Goal: Check status: Check status

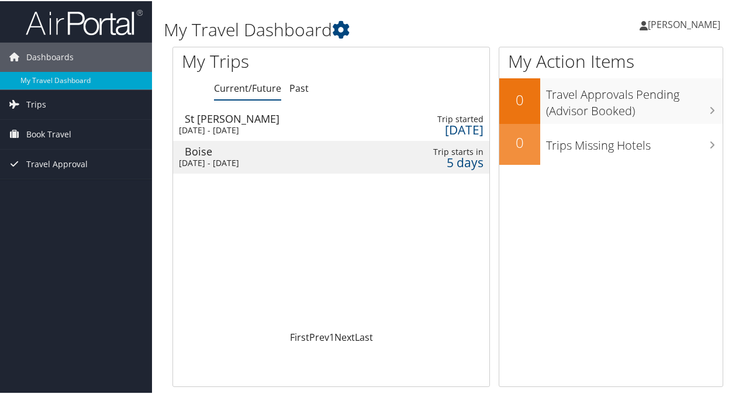
click at [275, 145] on div "Boise" at bounding box center [275, 150] width 181 height 11
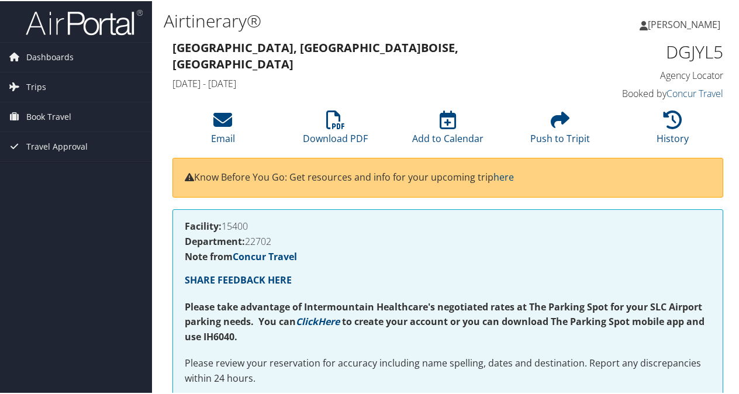
drag, startPoint x: 0, startPoint y: 0, endPoint x: 398, endPoint y: 50, distance: 401.2
click at [398, 50] on h3 "Salt Lake City, UT Boise, ID" at bounding box center [376, 55] width 409 height 33
click at [34, 78] on span "Trips" at bounding box center [36, 85] width 20 height 29
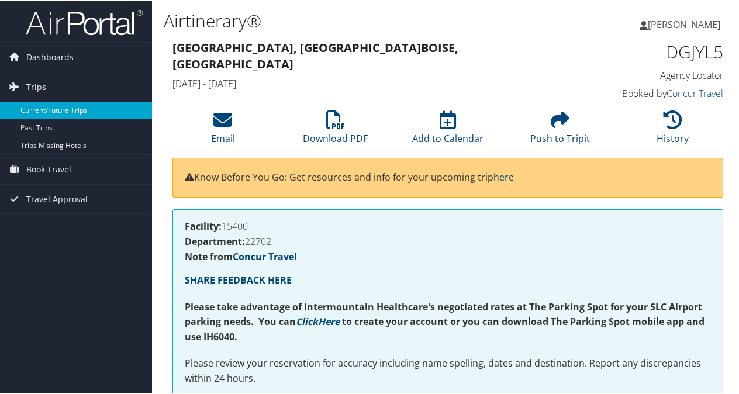
click at [44, 110] on link "Current/Future Trips" at bounding box center [76, 110] width 152 height 18
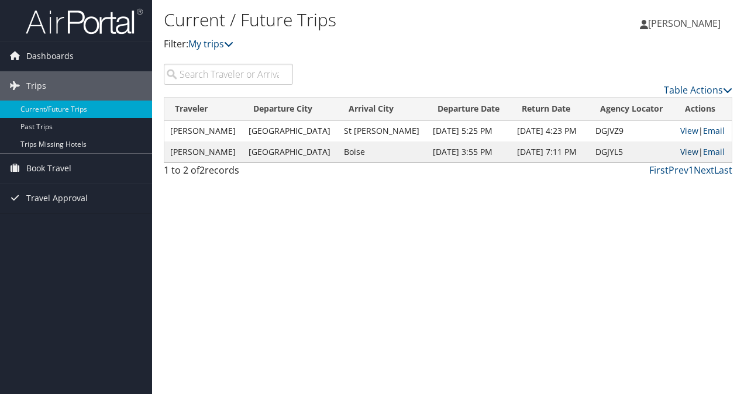
click at [684, 148] on link "View" at bounding box center [689, 151] width 18 height 11
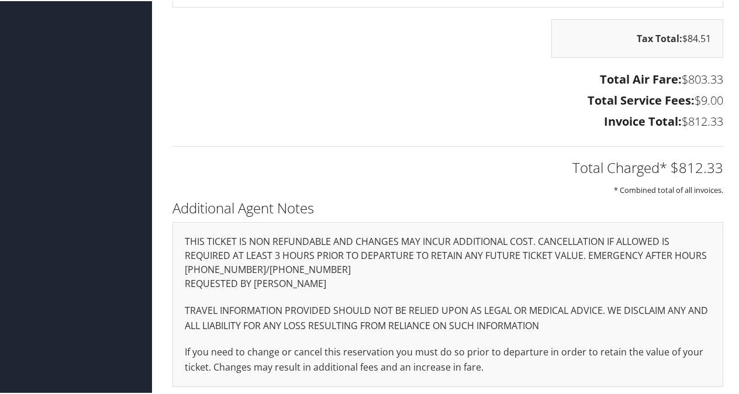
scroll to position [1551, 0]
